Goal: Task Accomplishment & Management: Manage account settings

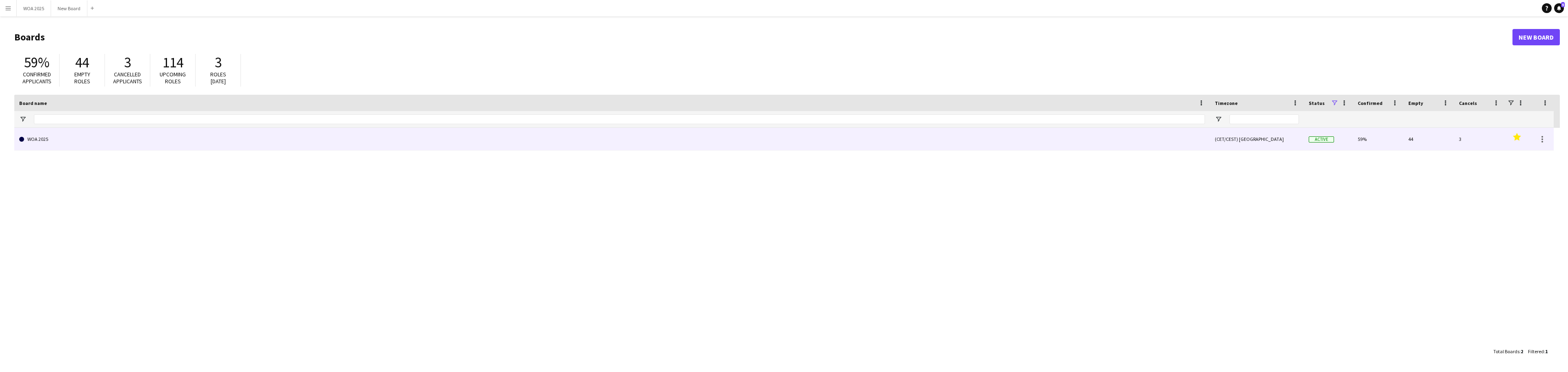
click at [83, 138] on link "WOA 2025" at bounding box center [612, 139] width 1186 height 23
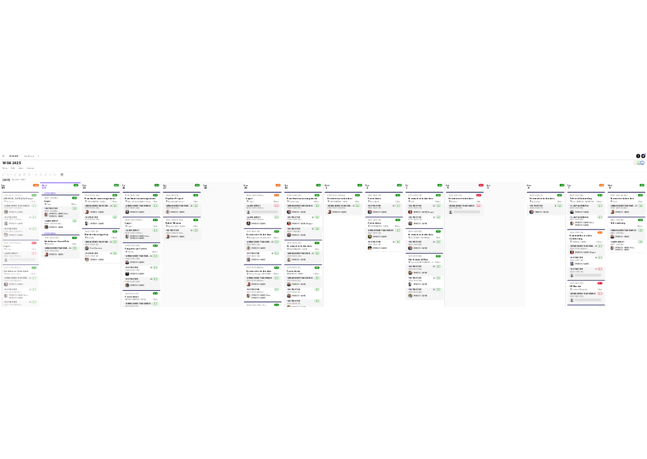
scroll to position [1, 0]
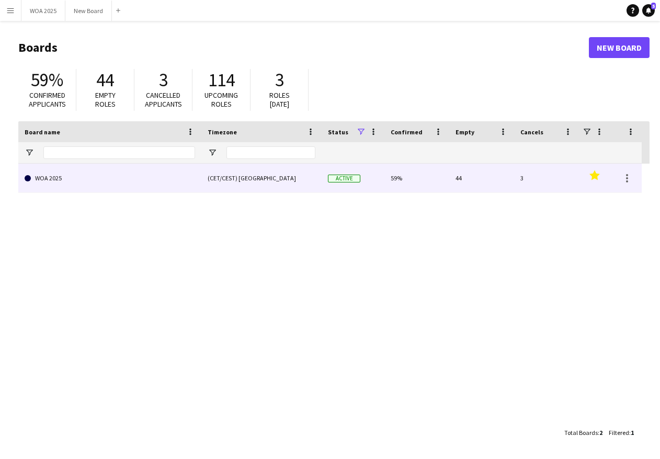
click at [118, 176] on link "WOA 2025" at bounding box center [110, 178] width 170 height 29
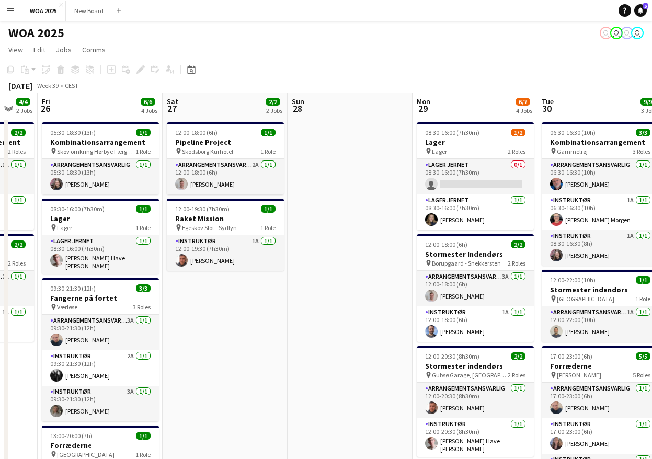
scroll to position [0, 378]
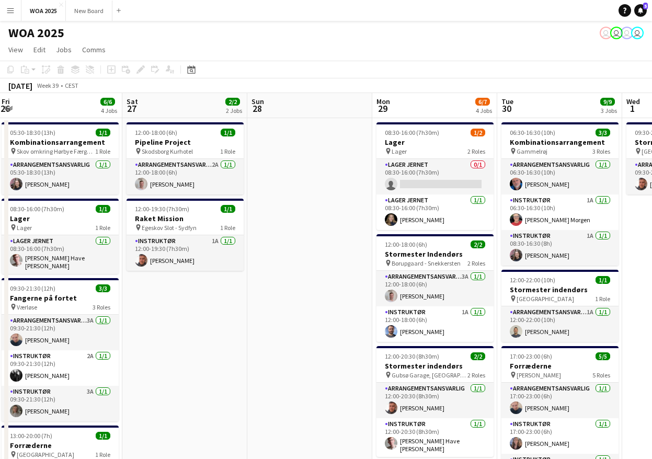
drag, startPoint x: 540, startPoint y: 306, endPoint x: 164, endPoint y: 277, distance: 377.1
click at [164, 277] on app-calendar-viewport "Tue 23 9/10 6 Jobs Wed 24 3/3 2 Jobs Thu 25 4/4 2 Jobs Fri 26 6/6 4 Jobs Sat 27…" at bounding box center [326, 423] width 652 height 660
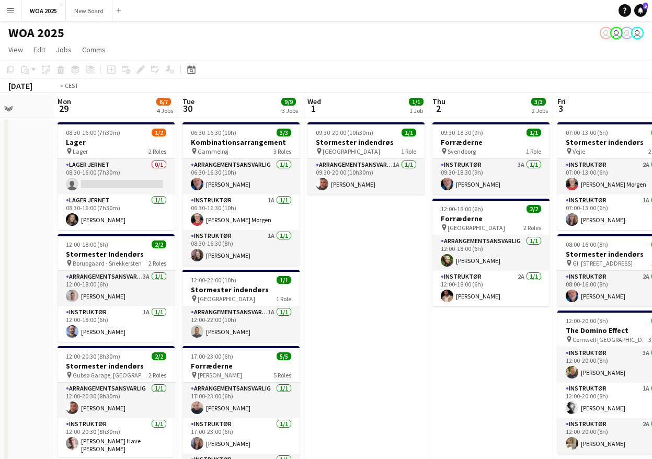
scroll to position [0, 274]
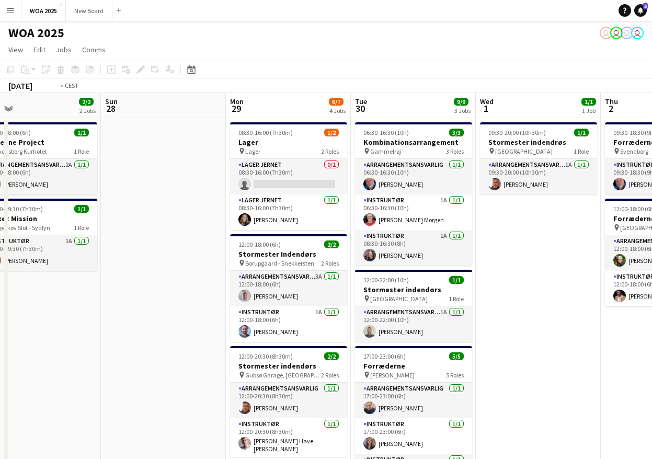
drag, startPoint x: 502, startPoint y: 250, endPoint x: 206, endPoint y: 232, distance: 296.0
click at [207, 232] on app-calendar-viewport "Thu 25 4/4 2 Jobs Fri 26 6/6 4 Jobs Sat 27 2/2 2 Jobs Sun 28 Mon 29 6/7 4 Jobs …" at bounding box center [326, 423] width 652 height 660
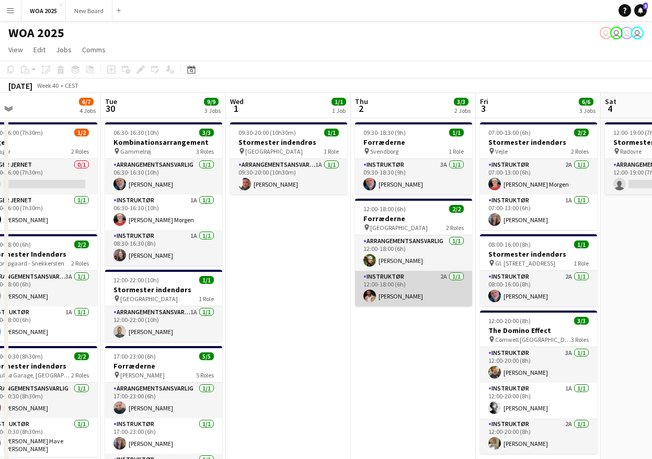
click at [419, 279] on app-card-role "Instruktør 2A 1/1 12:00-18:00 (6h) Tobias Nielsen" at bounding box center [413, 289] width 117 height 36
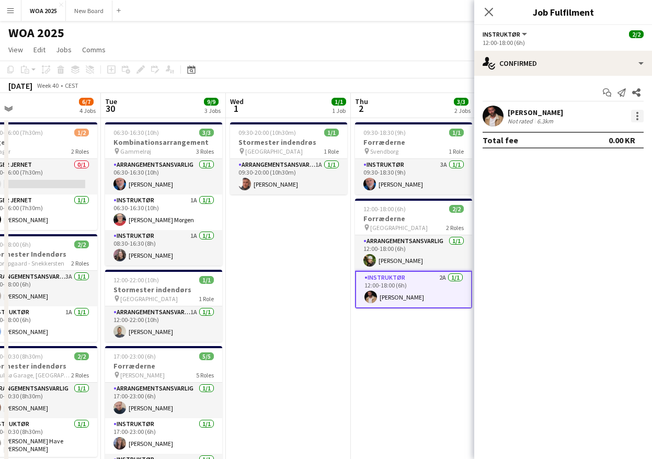
click at [636, 116] on div at bounding box center [637, 116] width 13 height 13
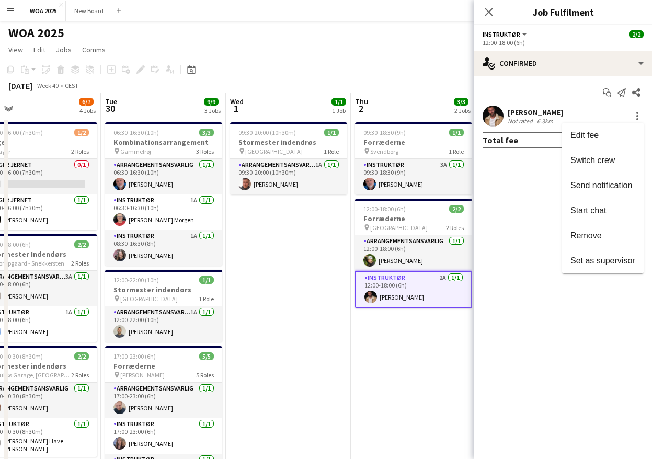
click at [532, 114] on div at bounding box center [326, 229] width 652 height 459
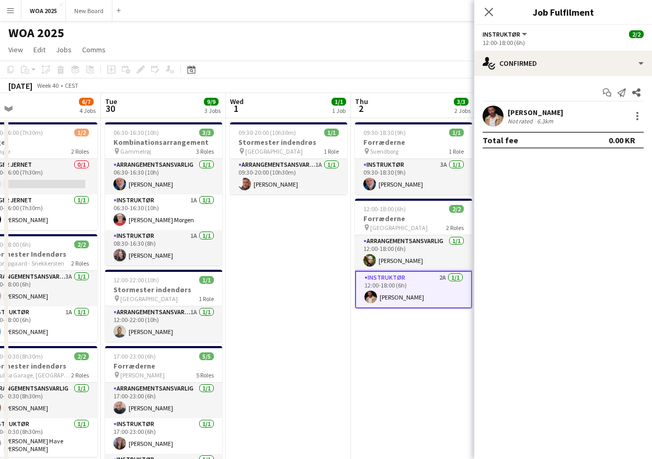
click at [537, 111] on div "[PERSON_NAME]" at bounding box center [535, 112] width 55 height 9
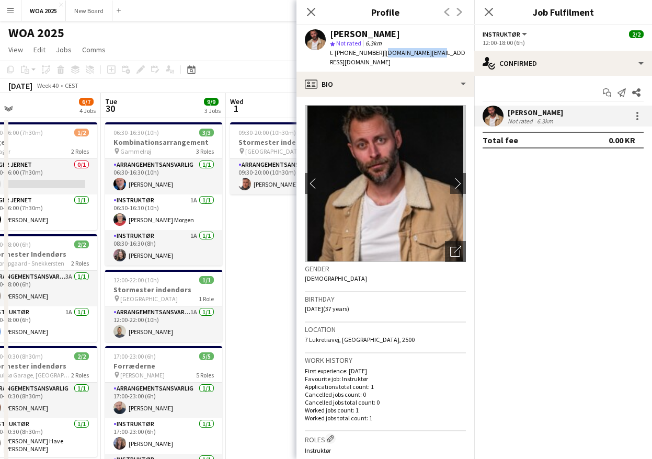
drag, startPoint x: 373, startPoint y: 52, endPoint x: 425, endPoint y: 54, distance: 51.3
click at [425, 54] on span "| lunn.tn@gmail.com" at bounding box center [397, 57] width 135 height 17
copy span "lunn.tn@gmail.com"
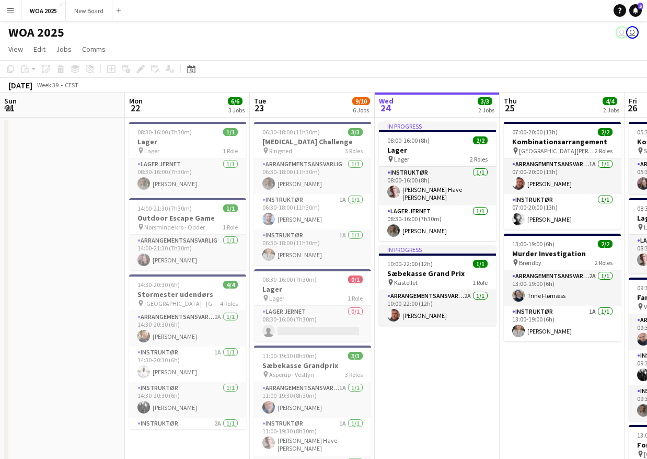
scroll to position [0, 250]
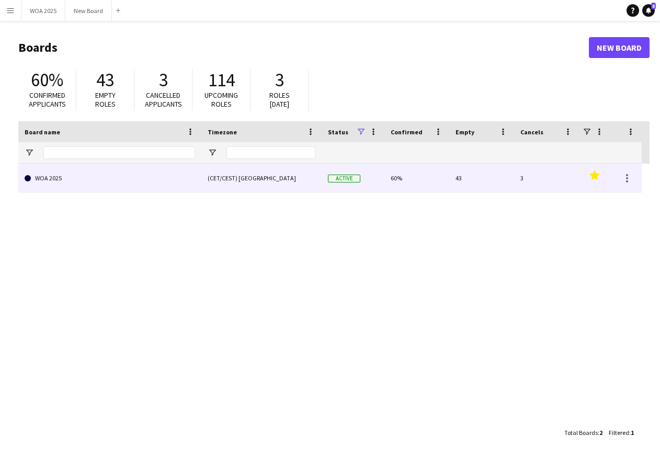
click at [131, 187] on link "WOA 2025" at bounding box center [110, 178] width 170 height 29
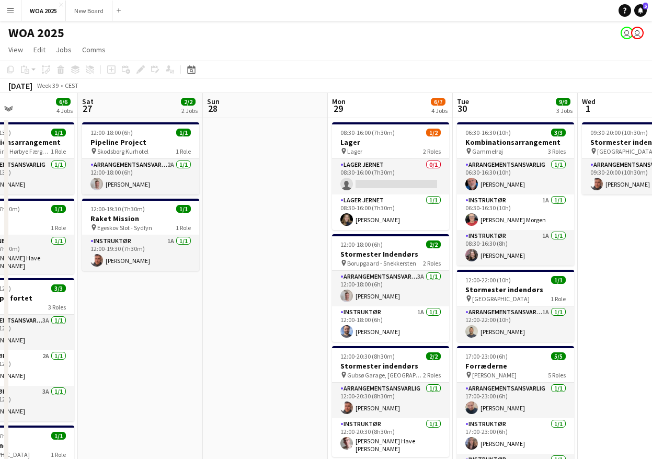
scroll to position [0, 277]
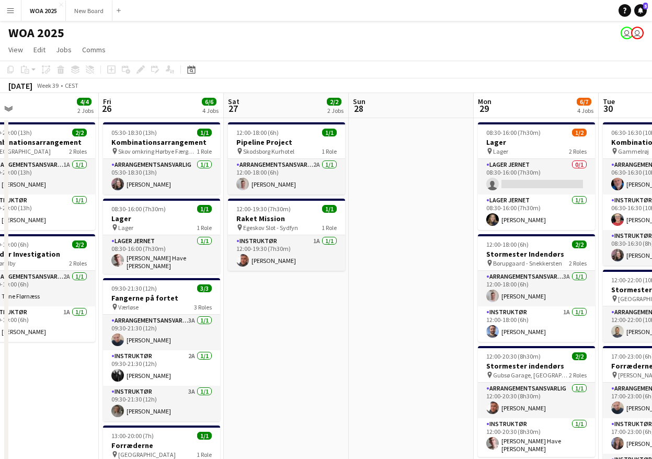
drag, startPoint x: 517, startPoint y: 327, endPoint x: 38, endPoint y: 294, distance: 480.2
click at [38, 294] on app-calendar-viewport "Tue 23 9/10 6 Jobs Wed 24 3/3 2 Jobs Thu 25 4/4 2 Jobs Fri 26 6/6 4 Jobs Sat 27…" at bounding box center [326, 423] width 652 height 660
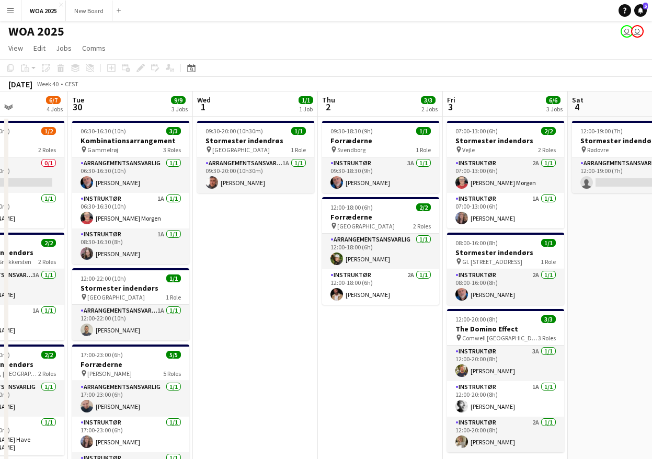
scroll to position [0, 385]
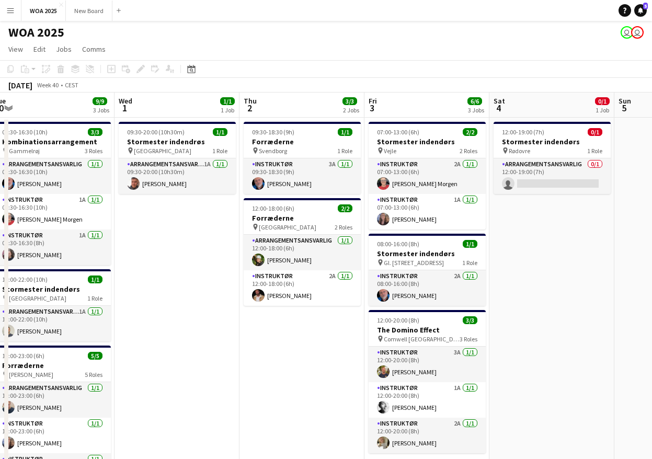
drag, startPoint x: 540, startPoint y: 248, endPoint x: 180, endPoint y: 220, distance: 360.3
click at [181, 220] on app-calendar-viewport "Sat 27 2/2 2 Jobs Sun 28 Mon 29 6/7 4 Jobs Tue 30 9/9 3 Jobs Wed 1 1/1 1 Job Th…" at bounding box center [326, 423] width 652 height 660
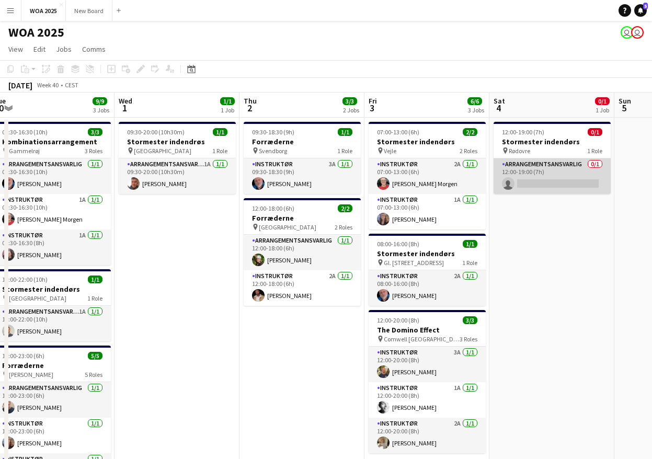
click at [565, 166] on app-card-role "Arrangementsansvarlig 0/1 12:00-19:00 (7h) single-neutral-actions" at bounding box center [552, 176] width 117 height 36
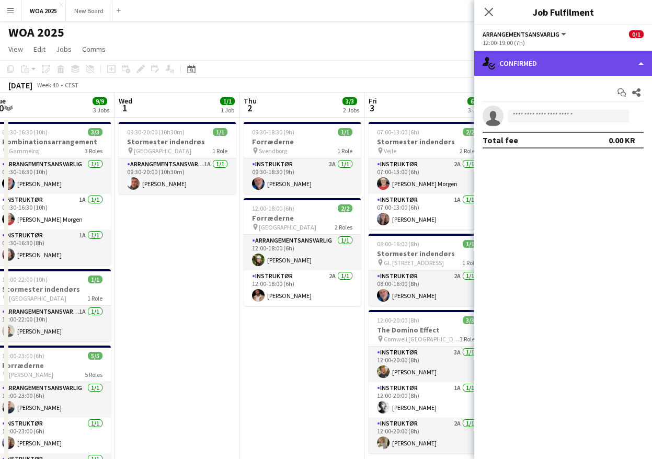
click at [603, 56] on div "single-neutral-actions-check-2 Confirmed" at bounding box center [563, 63] width 178 height 25
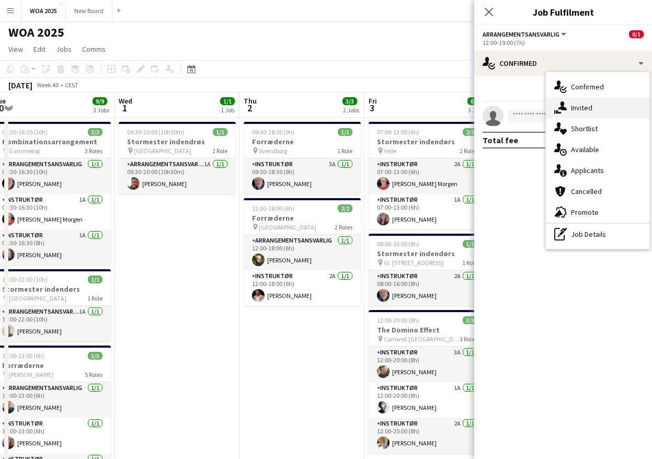
click at [601, 110] on div "single-neutral-actions-share-1 Invited" at bounding box center [598, 107] width 104 height 21
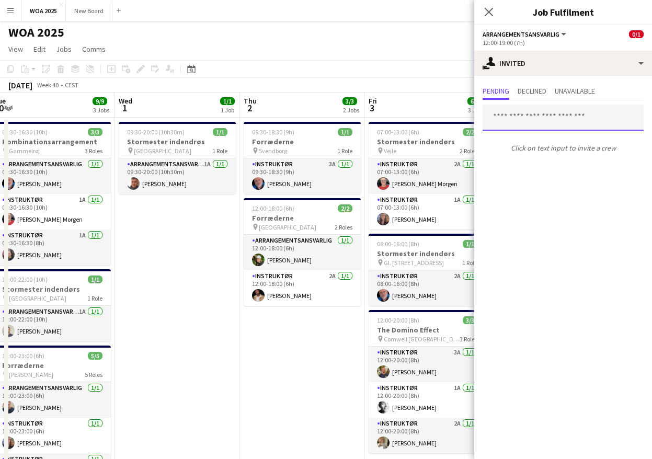
click at [559, 111] on input "text" at bounding box center [563, 118] width 161 height 26
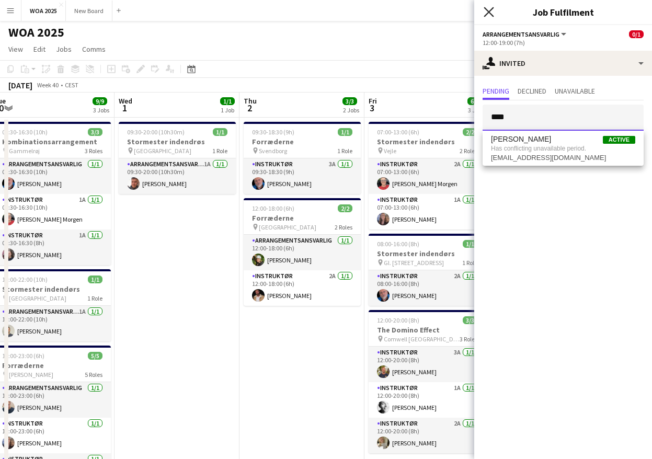
type input "****"
click at [490, 13] on icon at bounding box center [489, 12] width 10 height 10
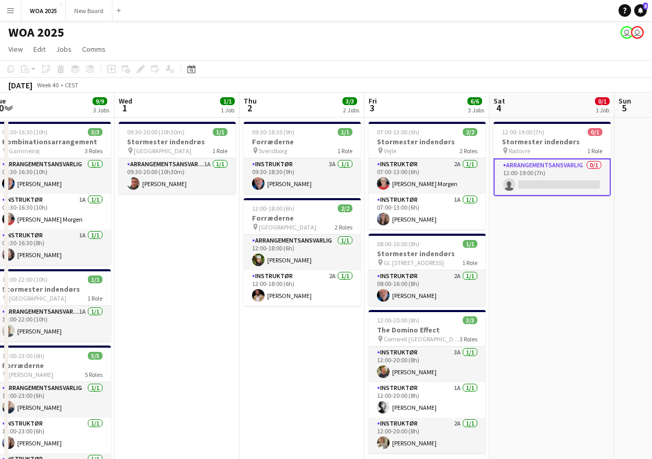
click at [568, 182] on app-card-role "Arrangementsansvarlig 0/1 12:00-19:00 (7h) single-neutral-actions" at bounding box center [552, 177] width 117 height 38
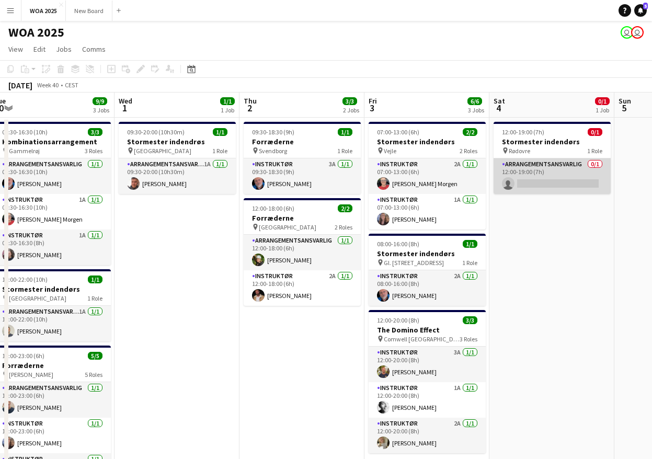
click at [568, 176] on app-card-role "Arrangementsansvarlig 0/1 12:00-19:00 (7h) single-neutral-actions" at bounding box center [552, 176] width 117 height 36
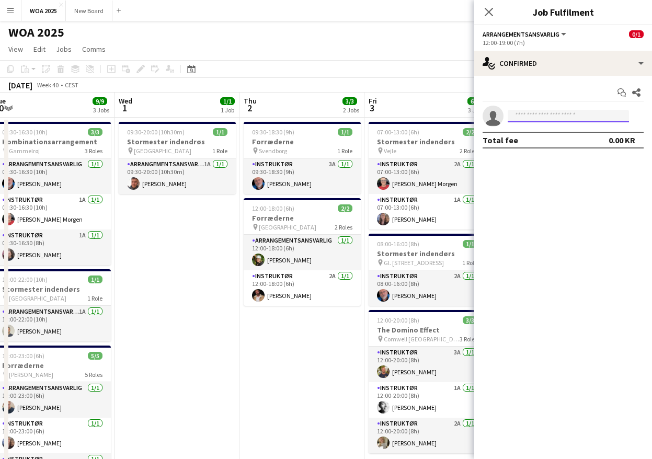
click at [576, 114] on input at bounding box center [568, 116] width 121 height 13
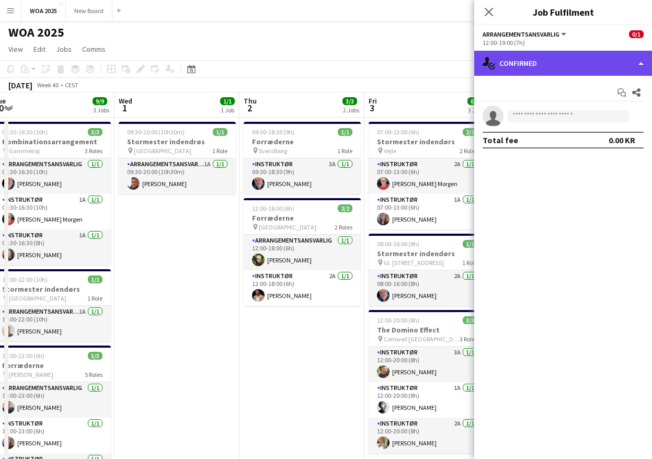
click at [602, 70] on div "single-neutral-actions-check-2 Confirmed" at bounding box center [563, 63] width 178 height 25
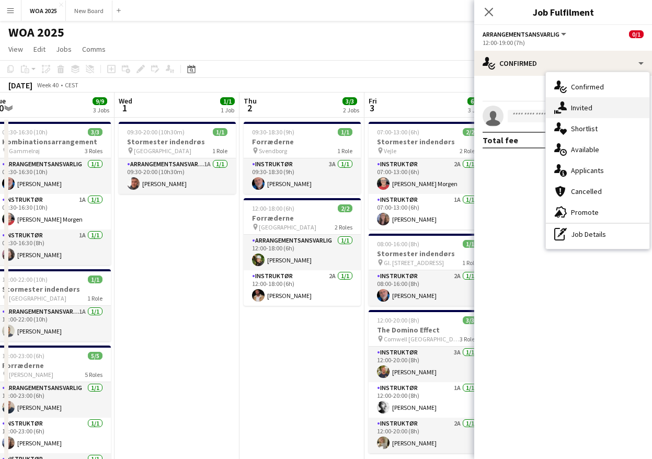
click at [595, 111] on div "single-neutral-actions-share-1 Invited" at bounding box center [598, 107] width 104 height 21
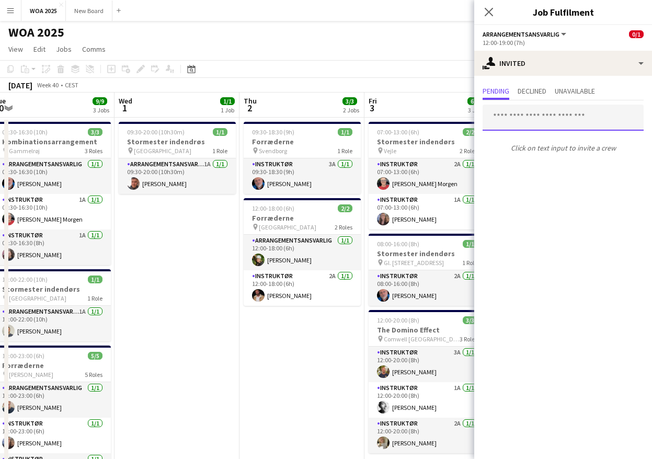
click at [580, 119] on input "text" at bounding box center [563, 118] width 161 height 26
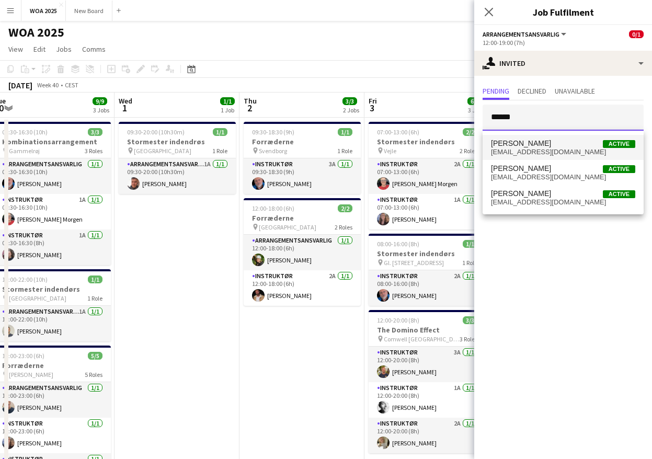
type input "******"
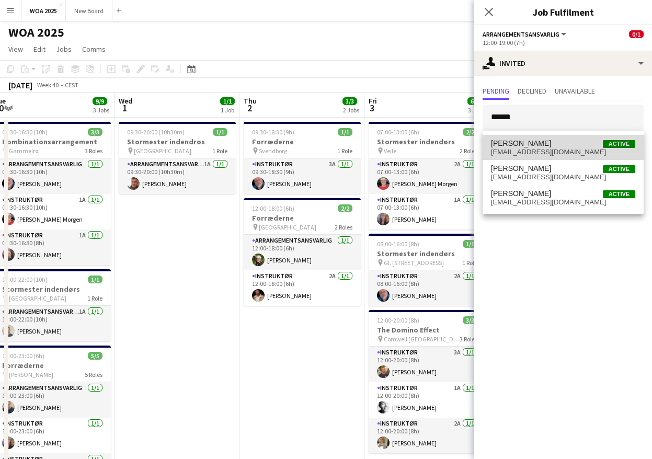
click at [529, 149] on span "[EMAIL_ADDRESS][DOMAIN_NAME]" at bounding box center [563, 152] width 144 height 8
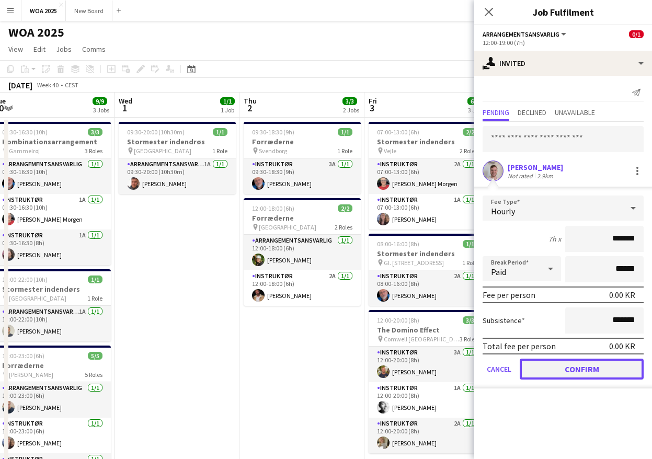
click at [587, 368] on button "Confirm" at bounding box center [582, 369] width 124 height 21
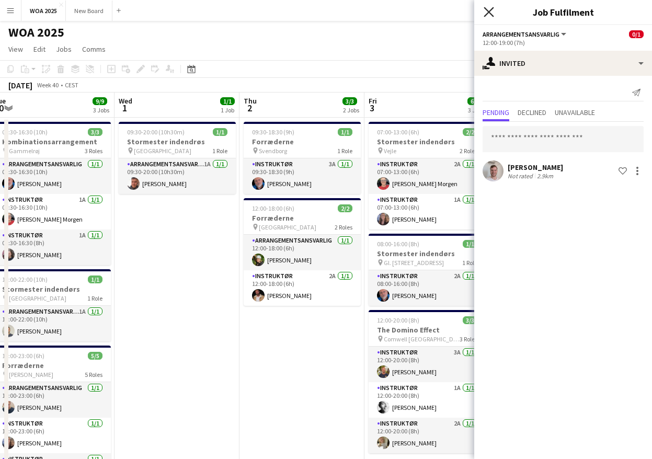
click at [492, 12] on icon "Close pop-in" at bounding box center [489, 12] width 10 height 10
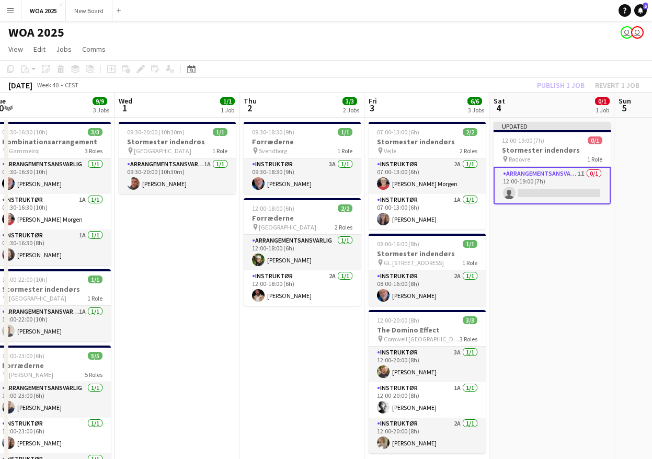
click at [554, 85] on div "Publish 1 job Revert 1 job" at bounding box center [589, 85] width 128 height 14
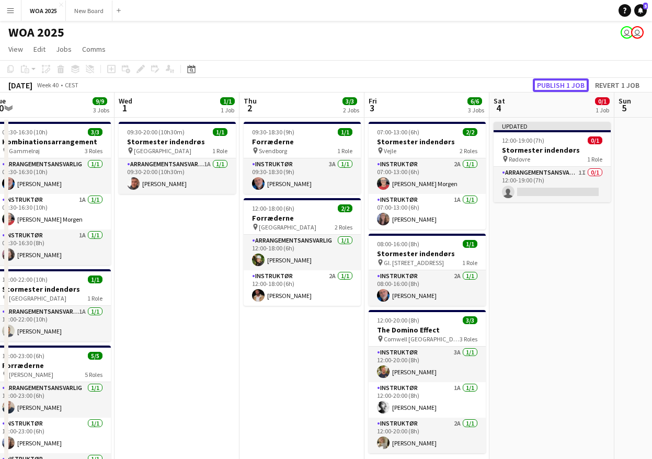
click at [554, 85] on button "Publish 1 job" at bounding box center [561, 85] width 56 height 14
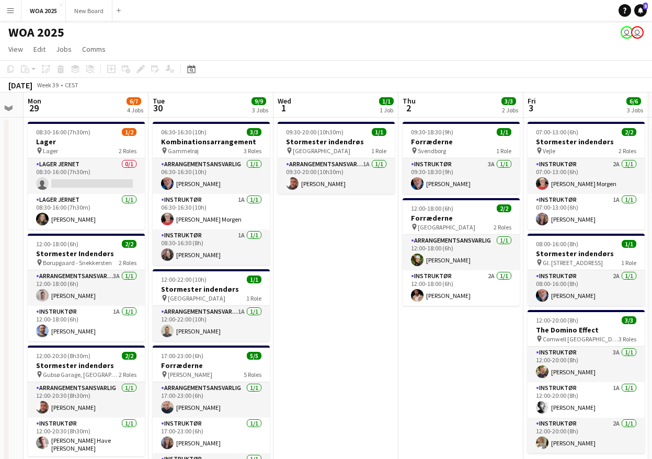
scroll to position [0, 263]
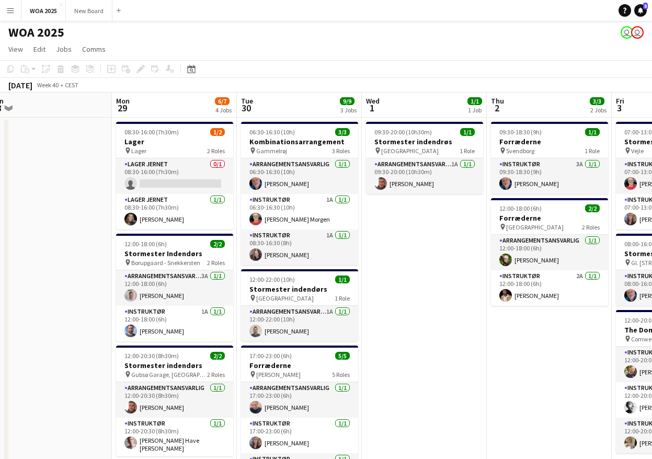
drag, startPoint x: 173, startPoint y: 253, endPoint x: 391, endPoint y: 253, distance: 218.6
click at [391, 253] on app-calendar-viewport "Fri 26 6/6 4 Jobs Sat 27 2/2 2 Jobs Sun 28 Mon 29 6/7 4 Jobs Tue 30 9/9 3 Jobs …" at bounding box center [326, 423] width 652 height 660
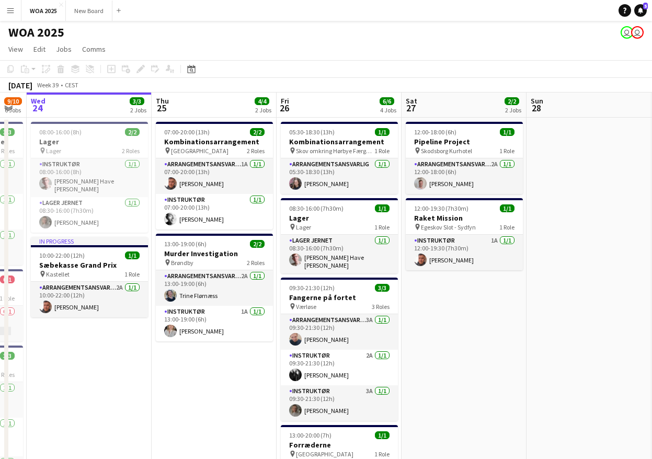
drag, startPoint x: 118, startPoint y: 236, endPoint x: 595, endPoint y: 232, distance: 476.4
click at [595, 232] on app-calendar-viewport "Mon 22 6/6 3 Jobs Tue 23 9/10 6 Jobs Wed 24 3/3 2 Jobs Thu 25 4/4 2 Jobs Fri 26…" at bounding box center [326, 423] width 652 height 660
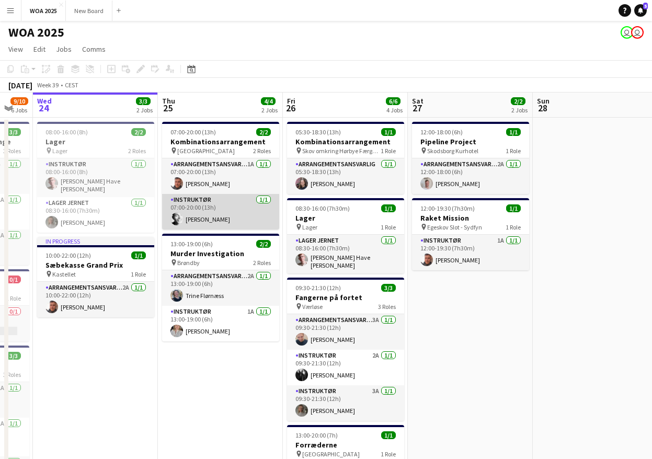
click at [233, 217] on app-card-role "Instruktør [DATE] 07:00-20:00 (13h) [PERSON_NAME]" at bounding box center [220, 212] width 117 height 36
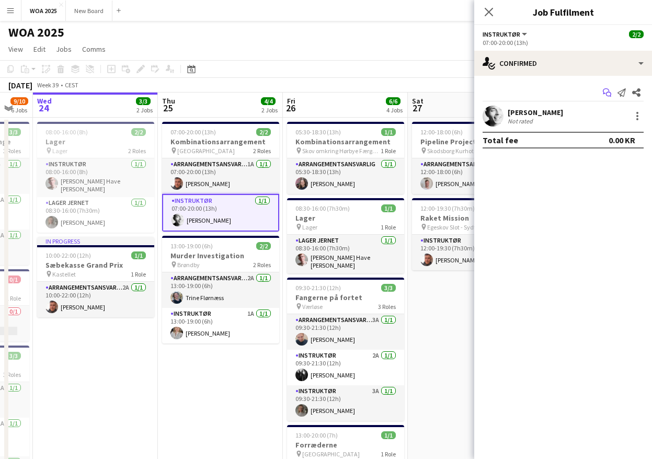
click at [606, 94] on icon at bounding box center [608, 94] width 5 height 5
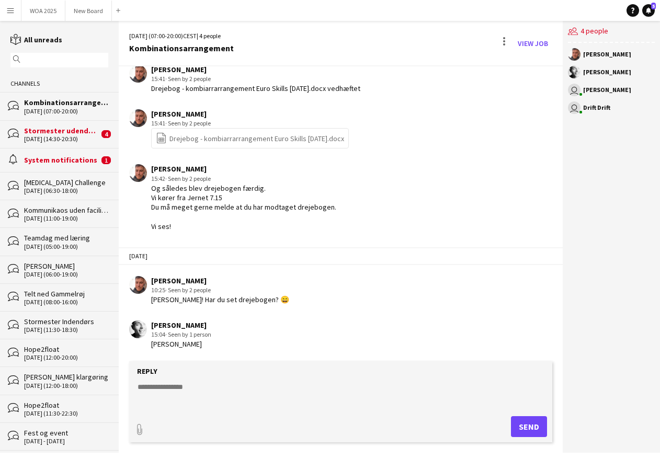
scroll to position [196, 0]
click at [187, 388] on textarea at bounding box center [342, 395] width 413 height 27
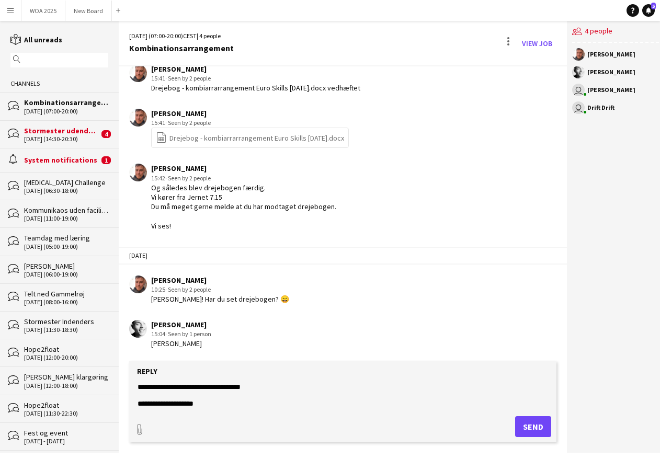
scroll to position [16, 0]
type textarea "**********"
click at [525, 419] on button "Send" at bounding box center [533, 426] width 36 height 21
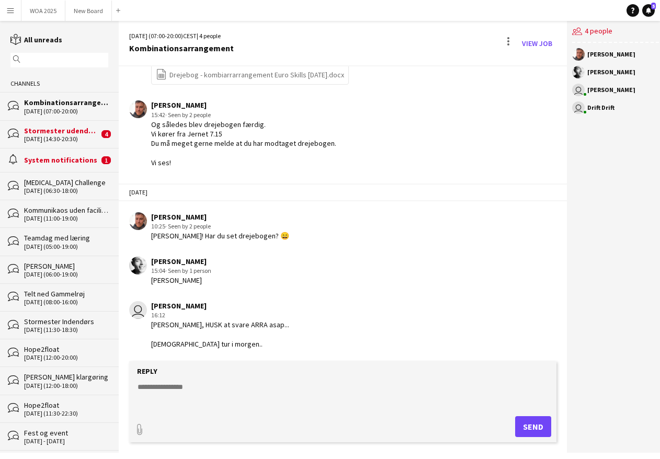
click at [62, 155] on div "alarm System notifications 1" at bounding box center [59, 160] width 119 height 24
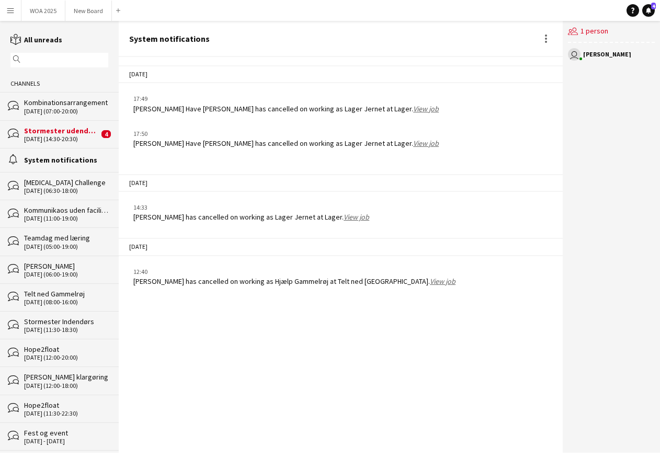
click at [57, 127] on div "Stormester udendørs" at bounding box center [61, 130] width 75 height 9
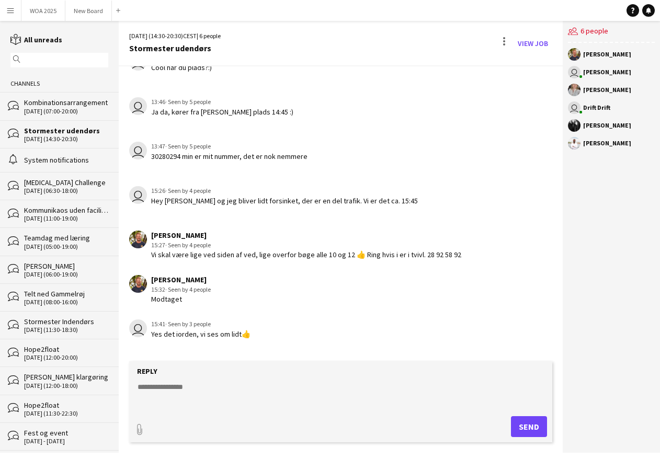
scroll to position [611, 0]
